Goal: Navigation & Orientation: Go to known website

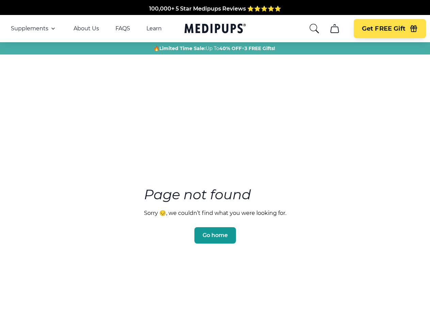
click at [215, 163] on section "Page not found Sorry 😔, we couldn’t find what you were looking for. Go home" at bounding box center [215, 198] width 430 height 261
click at [34, 29] on span "Supplements" at bounding box center [29, 28] width 37 height 7
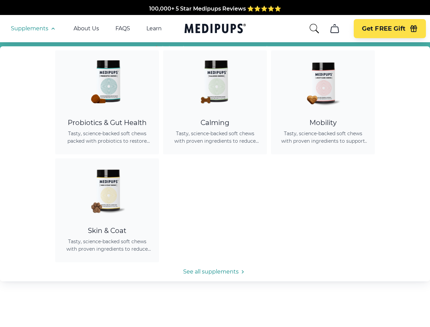
click at [52, 29] on icon "button" at bounding box center [53, 29] width 8 height 8
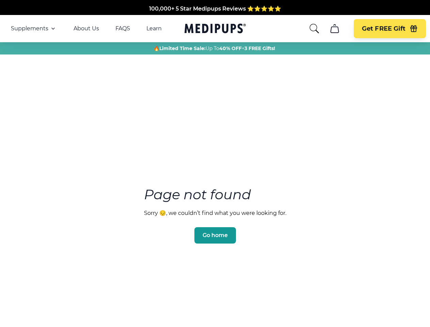
click at [314, 29] on icon "search" at bounding box center [314, 28] width 11 height 11
click at [334, 29] on icon "cart" at bounding box center [334, 28] width 11 height 11
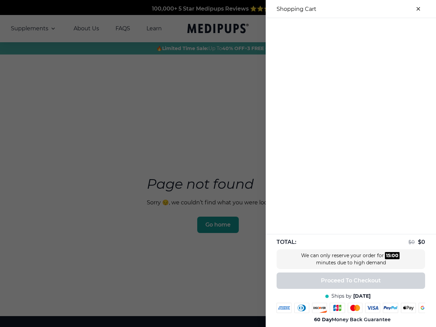
click at [334, 29] on div "100,000+ 5 Star Medipups Reviews ⭐️⭐️⭐️⭐️⭐️ Made In The USA from domestic & glo…" at bounding box center [218, 233] width 436 height 466
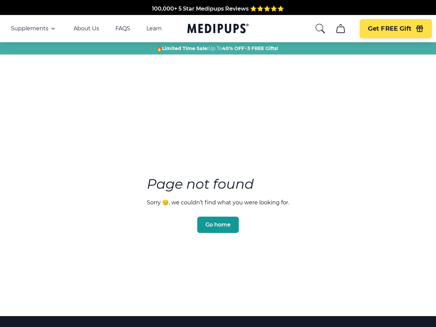
click at [416, 29] on icon "button" at bounding box center [419, 29] width 6 height 4
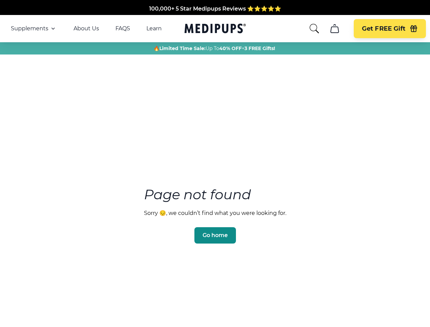
click at [215, 232] on span "Go home" at bounding box center [215, 235] width 25 height 7
